Goal: Feedback & Contribution: Submit feedback/report problem

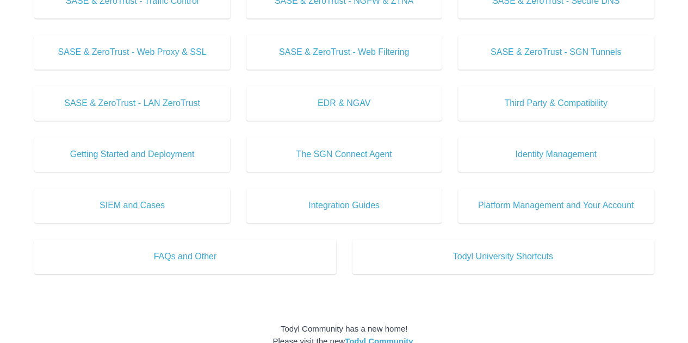
scroll to position [435, 0]
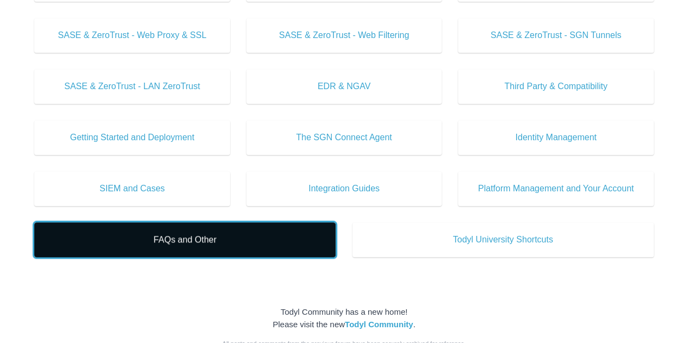
click at [219, 238] on span "FAQs and Other" at bounding box center [185, 239] width 269 height 13
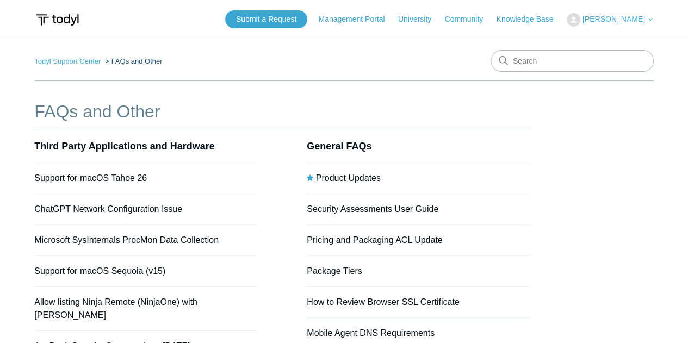
click at [635, 21] on span "[PERSON_NAME]" at bounding box center [613, 19] width 63 height 9
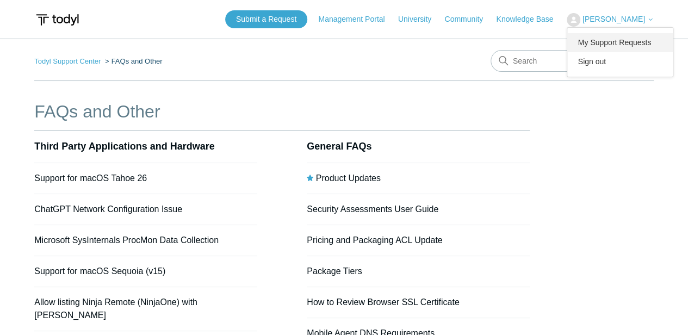
click at [634, 44] on link "My Support Requests" at bounding box center [620, 42] width 106 height 19
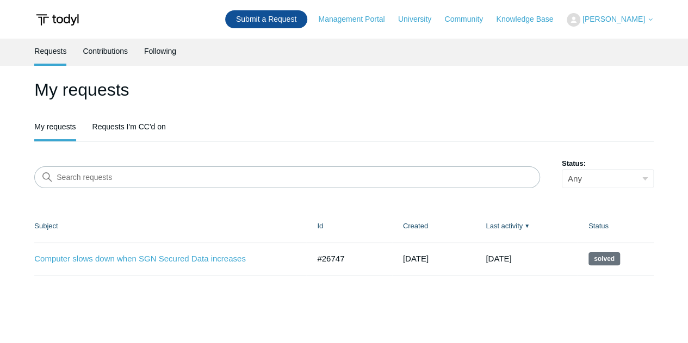
click at [262, 18] on link "Submit a Request" at bounding box center [266, 19] width 82 height 18
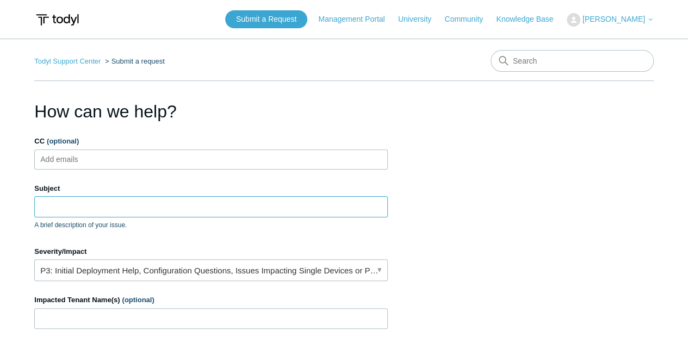
click at [128, 207] on input "Subject" at bounding box center [210, 206] width 353 height 21
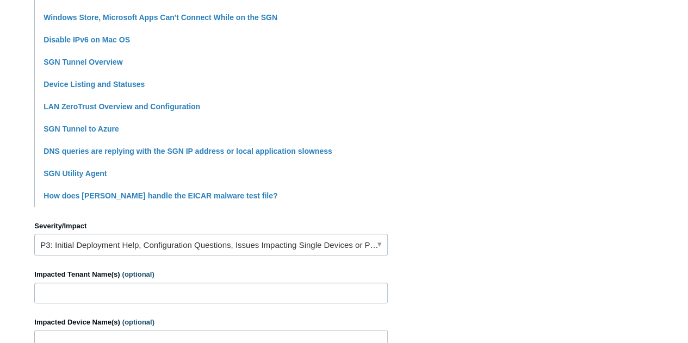
scroll to position [326, 0]
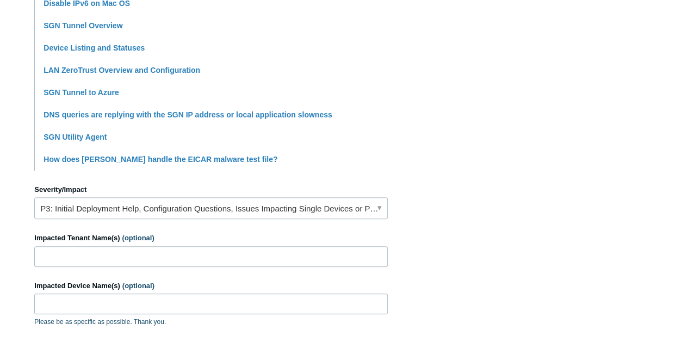
type input "Computer gets disconnected from network"
click at [126, 203] on link "P3: Initial Deployment Help, Configuration Questions, Issues Impacting Single D…" at bounding box center [210, 208] width 353 height 22
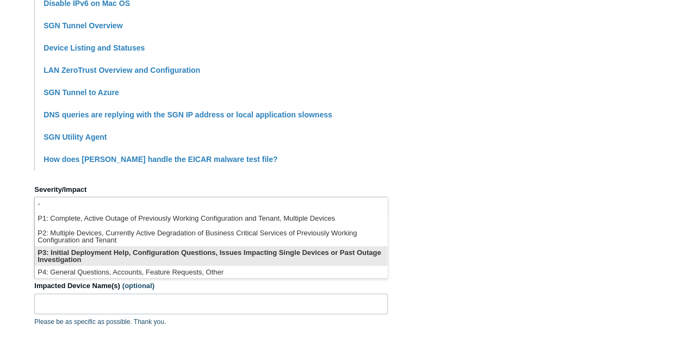
click at [114, 257] on li "P3: Initial Deployment Help, Configuration Questions, Issues Impacting Single D…" at bounding box center [211, 256] width 352 height 20
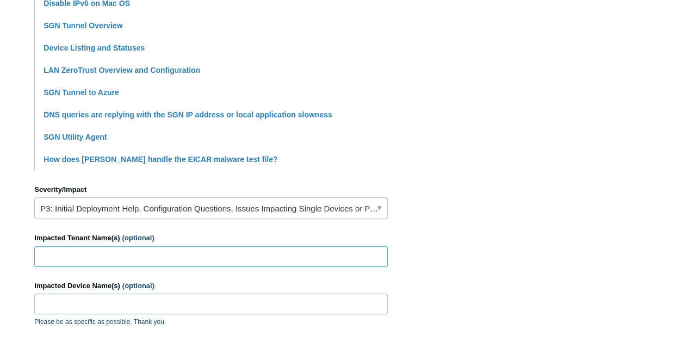
click at [66, 251] on input "Impacted Tenant Name(s) (optional)" at bounding box center [210, 256] width 353 height 21
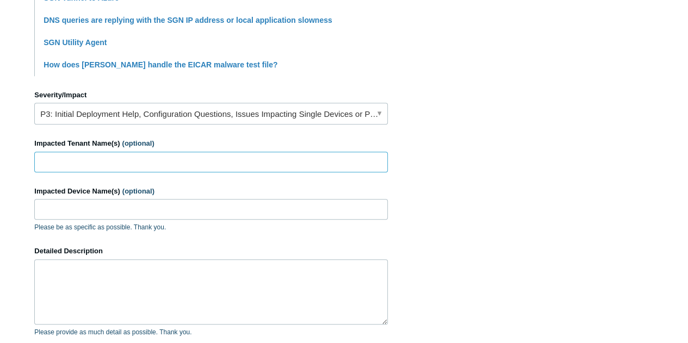
scroll to position [435, 0]
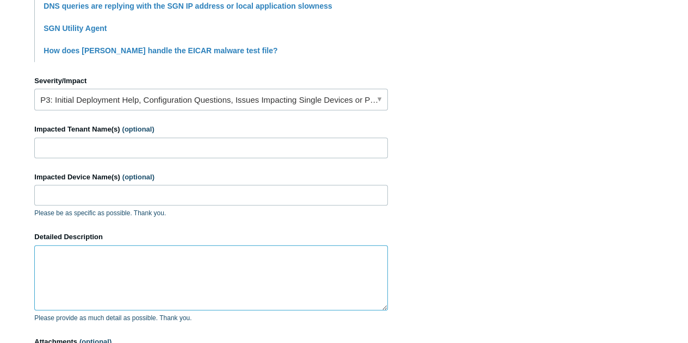
click at [67, 245] on textarea "Detailed Description" at bounding box center [210, 277] width 353 height 65
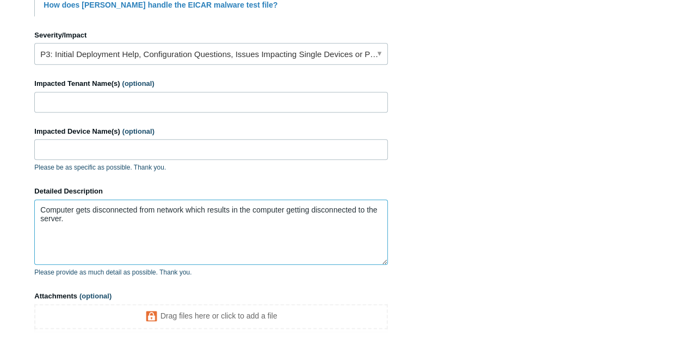
scroll to position [544, 0]
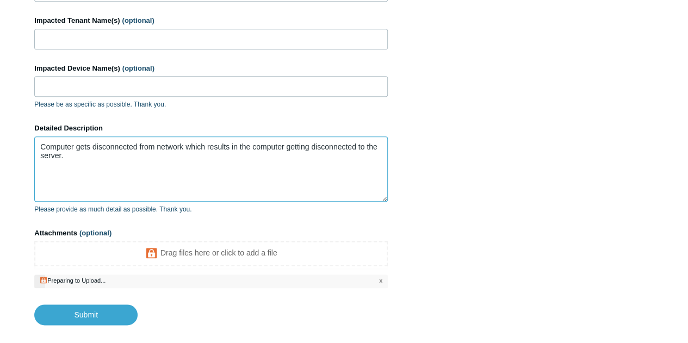
click at [228, 169] on textarea "Computer gets disconnected from network which results in the computer getting d…" at bounding box center [210, 168] width 353 height 65
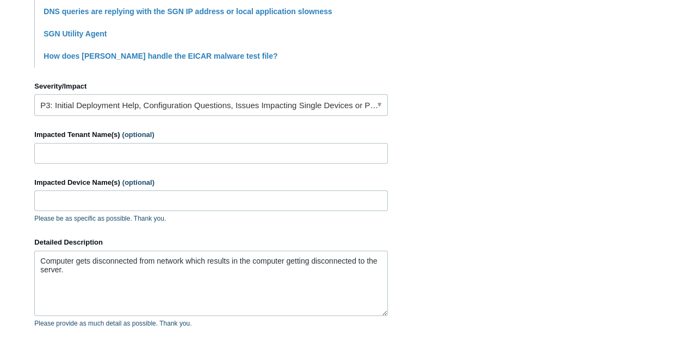
scroll to position [489, 0]
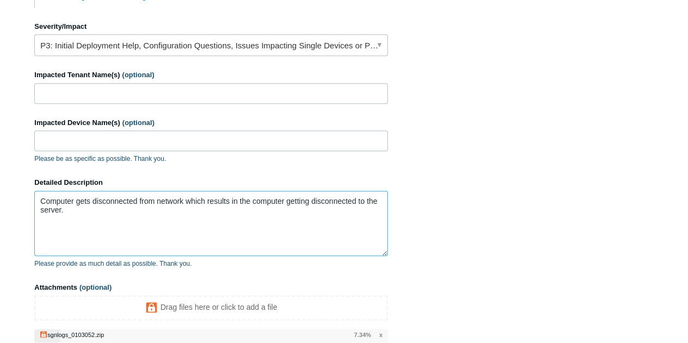
click at [183, 218] on textarea "Computer gets disconnected from network which results in the computer getting d…" at bounding box center [210, 223] width 353 height 65
paste textarea "TK-TR-WKS05"
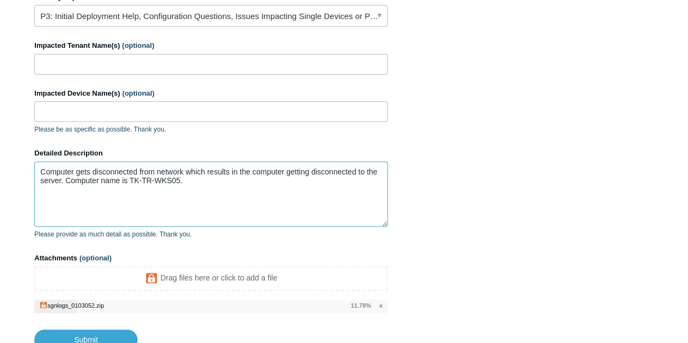
scroll to position [544, 0]
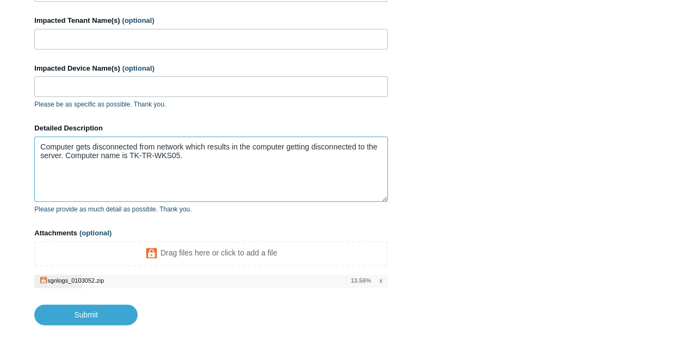
type textarea "Computer gets disconnected from network which results in the computer getting d…"
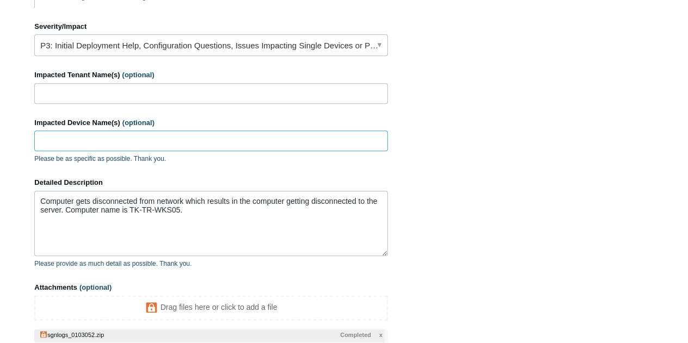
click at [134, 139] on input "Impacted Device Name(s) (optional)" at bounding box center [210, 140] width 353 height 21
paste input "TK-TR-WKS05"
type input "TK-TR-WKS05"
click at [159, 94] on input "Impacted Tenant Name(s) (optional)" at bounding box center [210, 93] width 353 height 21
paste input "T.K. Supplies and Packaging Co."
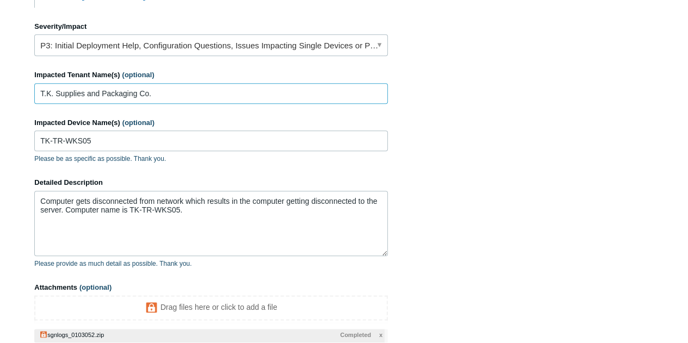
type input "T.K. Supplies and Packaging Co."
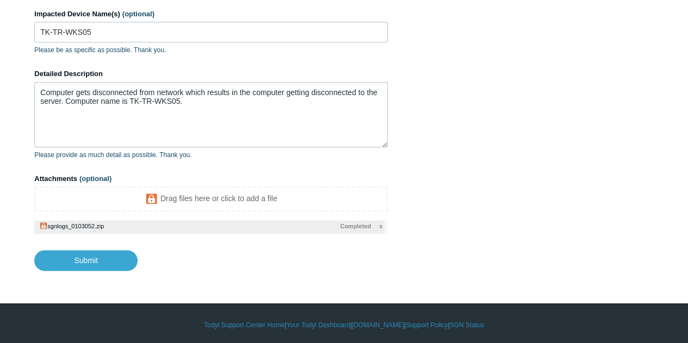
scroll to position [599, 0]
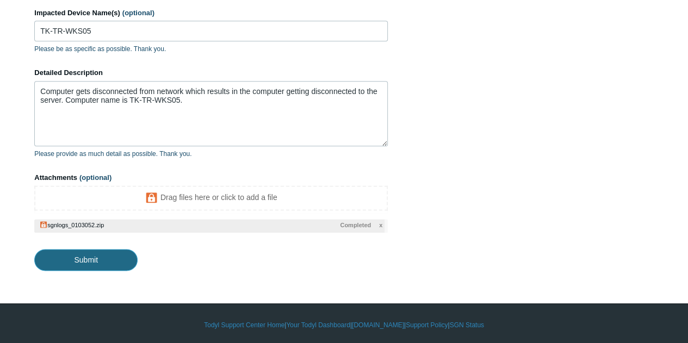
click at [105, 252] on input "Submit" at bounding box center [85, 260] width 103 height 22
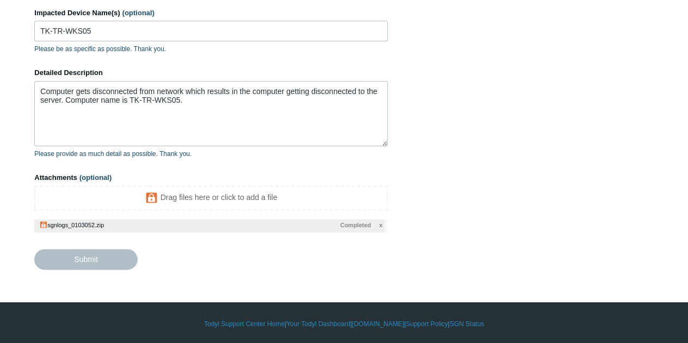
type textarea "Computer gets disconnected from network which results in the computer getting d…"
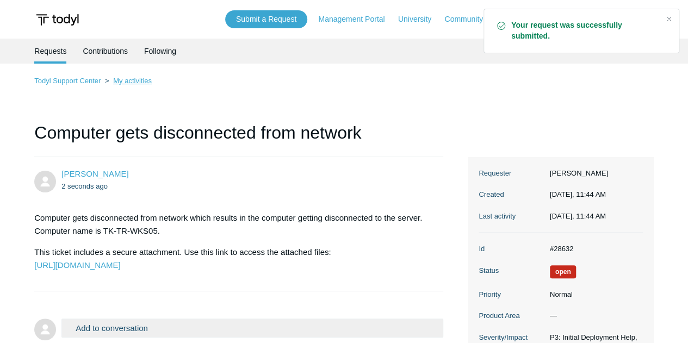
click at [117, 80] on link "My activities" at bounding box center [132, 81] width 39 height 8
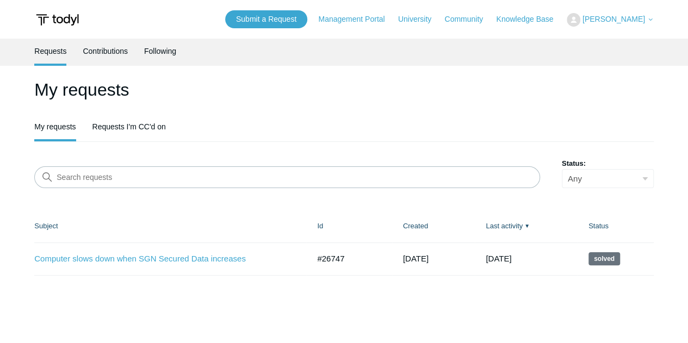
click at [67, 125] on link "My requests" at bounding box center [54, 126] width 41 height 25
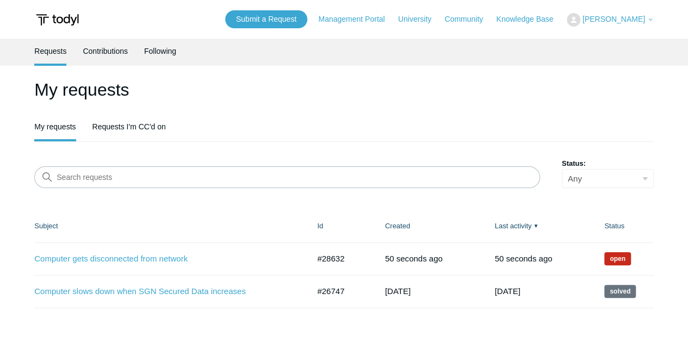
click at [315, 117] on ul "My requests Requests I'm CC'd on" at bounding box center [343, 127] width 619 height 27
click at [133, 259] on link "Computer gets disconnected from network" at bounding box center [163, 259] width 258 height 13
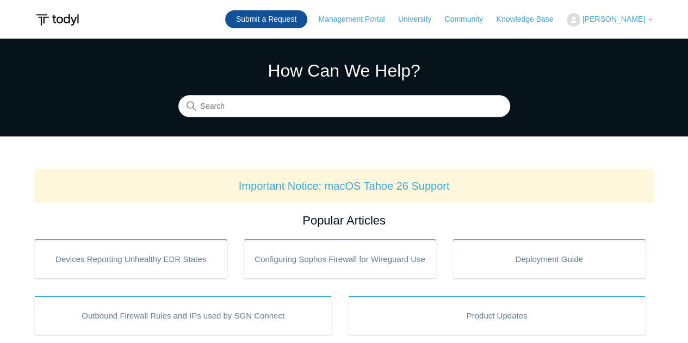
click at [284, 16] on link "Submit a Request" at bounding box center [266, 19] width 82 height 18
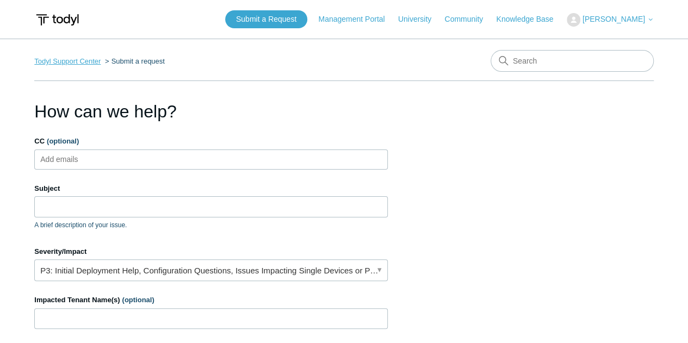
click at [90, 59] on link "Todyl Support Center" at bounding box center [67, 61] width 66 height 8
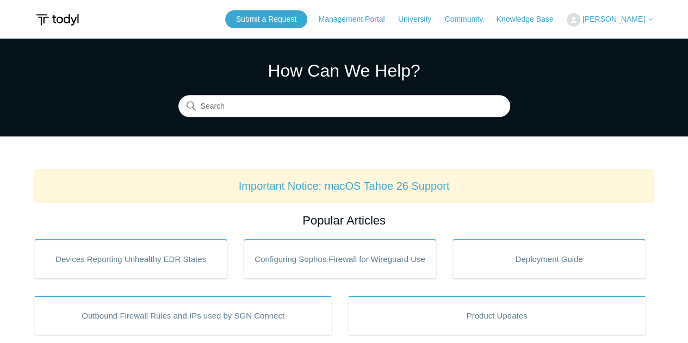
click at [580, 18] on img at bounding box center [574, 20] width 14 height 14
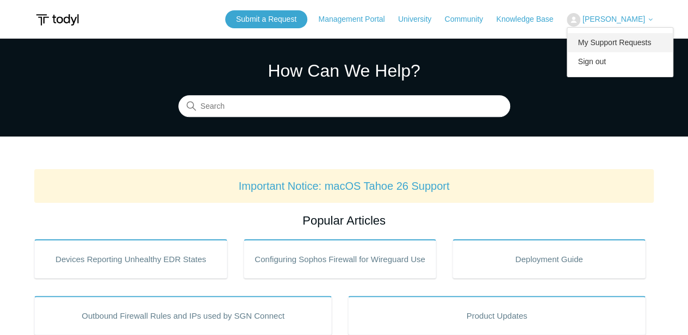
click at [608, 38] on link "My Support Requests" at bounding box center [620, 42] width 106 height 19
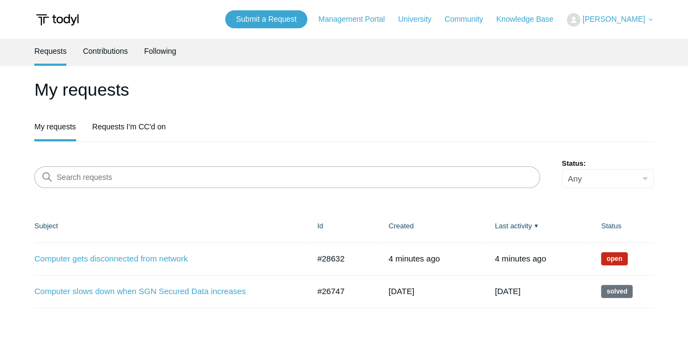
drag, startPoint x: 355, startPoint y: 254, endPoint x: 299, endPoint y: 256, distance: 56.0
click at [299, 256] on tr "Computer gets disconnected from network #28632 4 minutes ago Open #28632 4 minu…" at bounding box center [343, 258] width 619 height 33
copy tr "#28632 4 minutes ago Open #28632"
click at [361, 109] on header "My requests My requests Requests I'm CC'd on" at bounding box center [343, 109] width 619 height 65
